Goal: Task Accomplishment & Management: Use online tool/utility

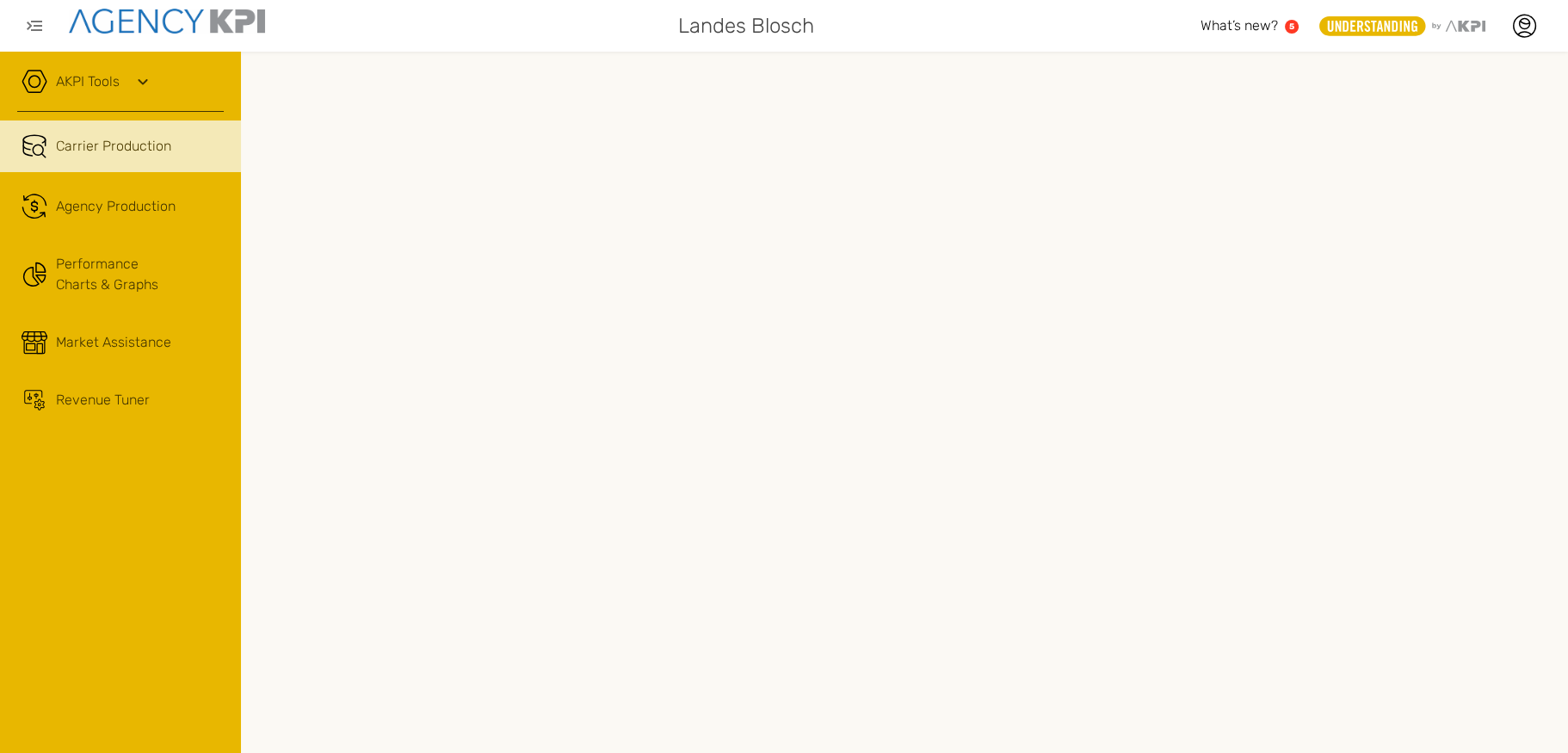
click at [59, 67] on div "AKPI Tools AMS Data Upload AMS Data Health Input Additional Carrier Production …" at bounding box center [120, 402] width 241 height 701
click at [82, 67] on div "AKPI Tools AMS Data Upload AMS Data Health Input Additional Carrier Production …" at bounding box center [120, 402] width 241 height 701
click at [152, 76] on icon at bounding box center [142, 81] width 20 height 20
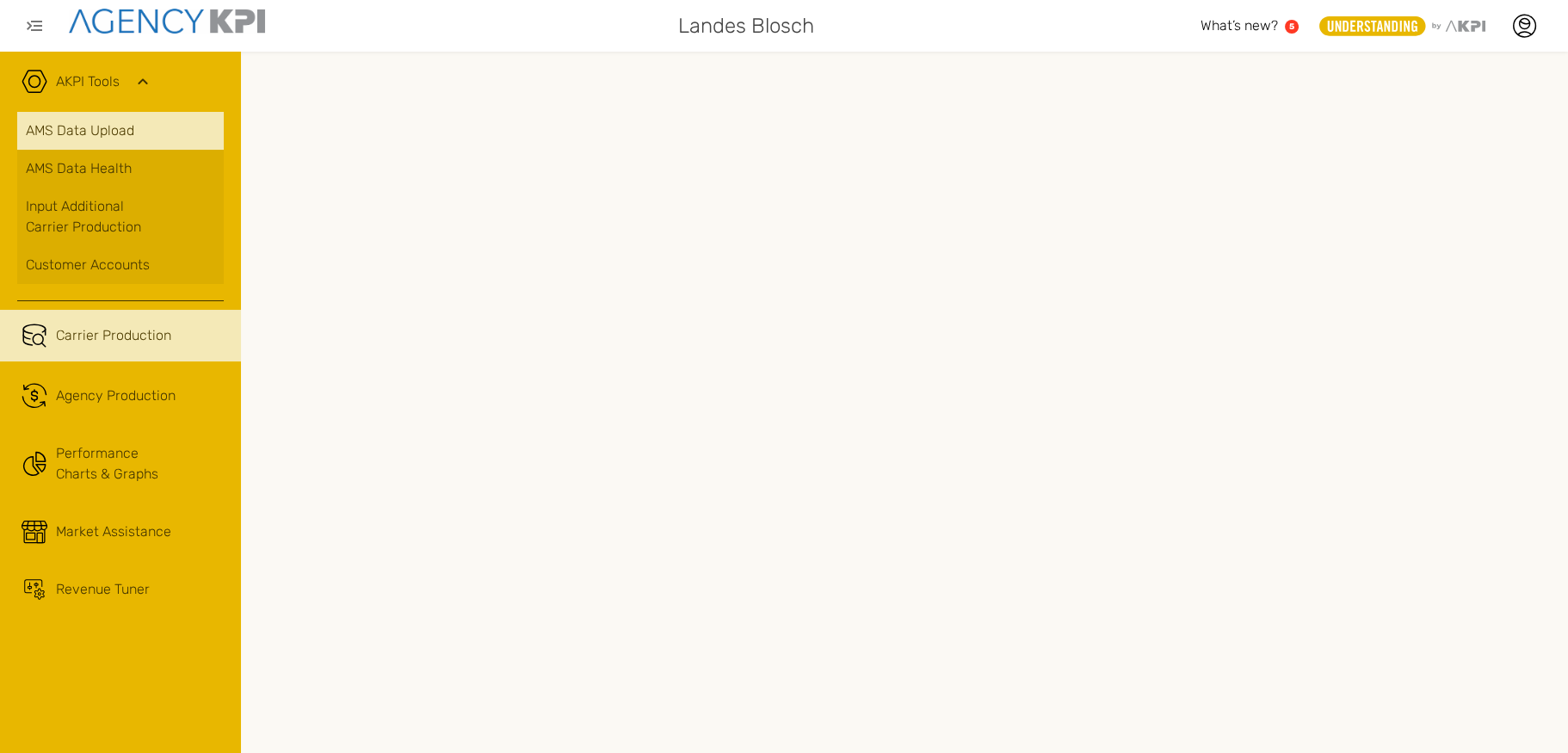
click at [123, 123] on link "AMS Data Upload" at bounding box center [120, 131] width 207 height 38
